Goal: Task Accomplishment & Management: Manage account settings

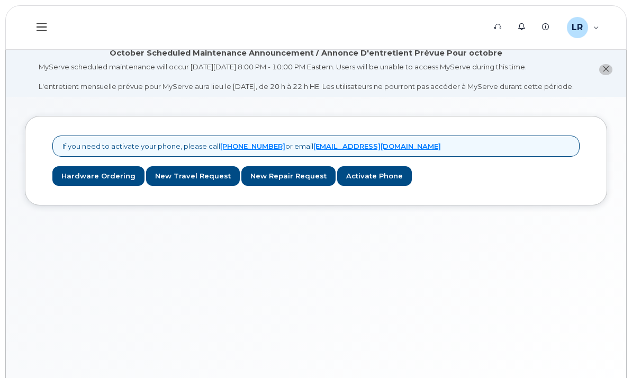
click at [0, 0] on div "My Devices" at bounding box center [0, 0] width 0 height 0
click at [0, 0] on div "Add Device" at bounding box center [0, 0] width 0 height 0
